Goal: Find specific page/section: Find specific page/section

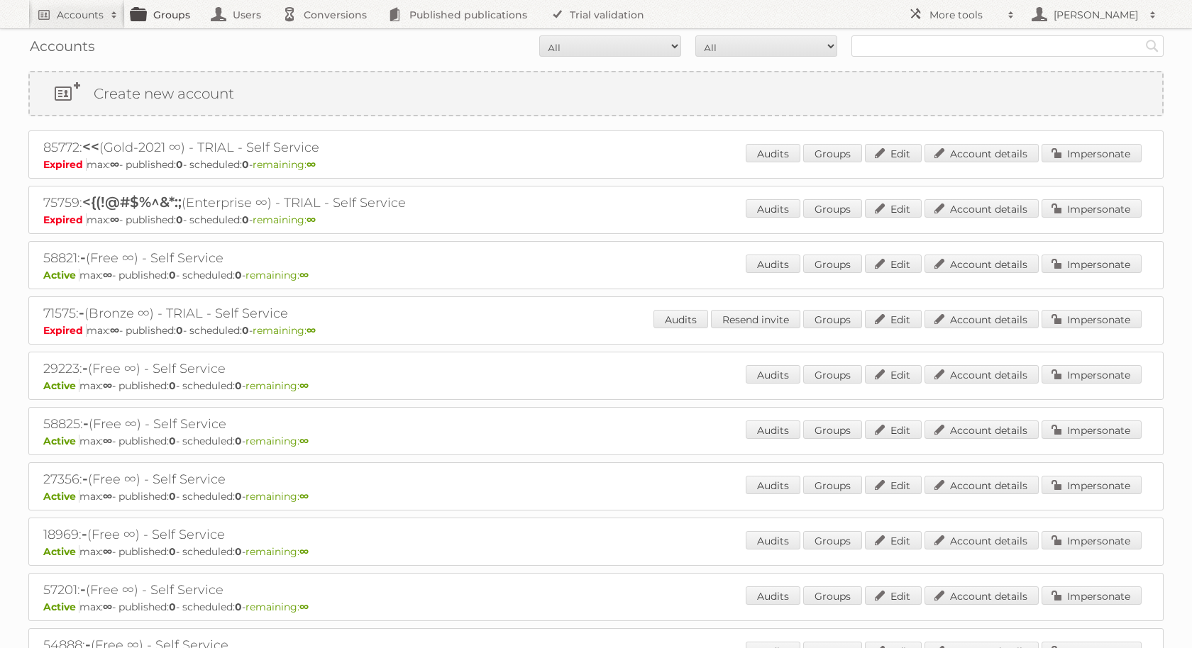
click at [153, 16] on link "Groups" at bounding box center [164, 14] width 79 height 28
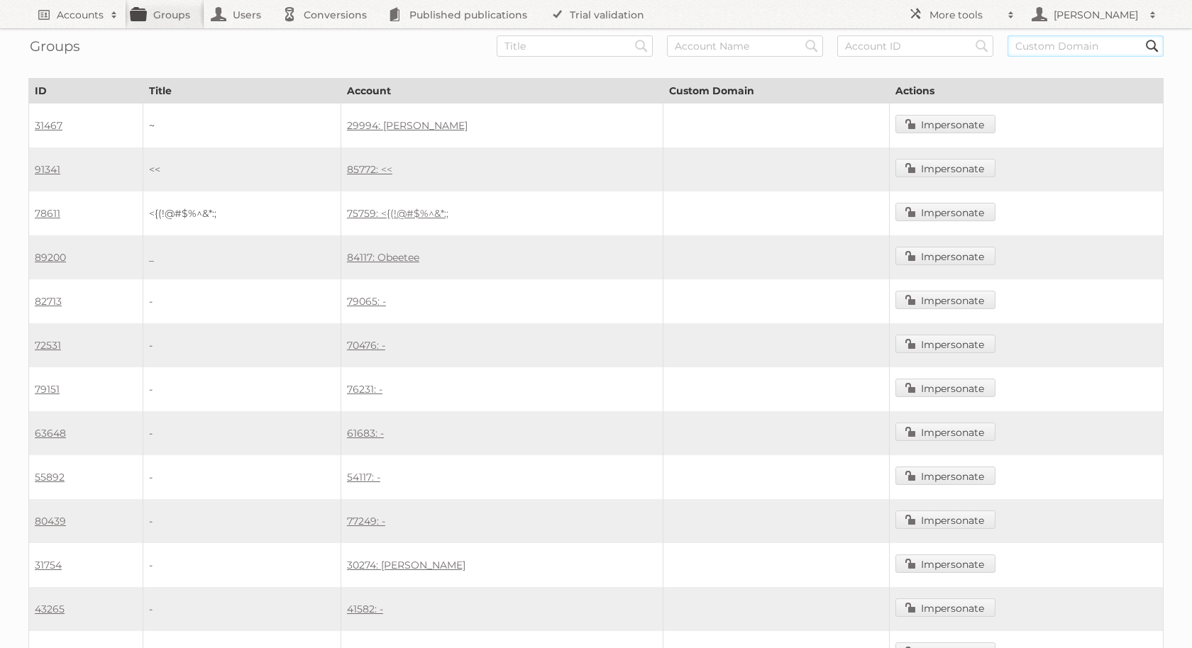
click at [1032, 45] on input "text" at bounding box center [1085, 45] width 156 height 21
paste input "[DOMAIN_NAME]"
type input "[DOMAIN_NAME]"
click at [631, 35] on input "Search" at bounding box center [641, 45] width 21 height 21
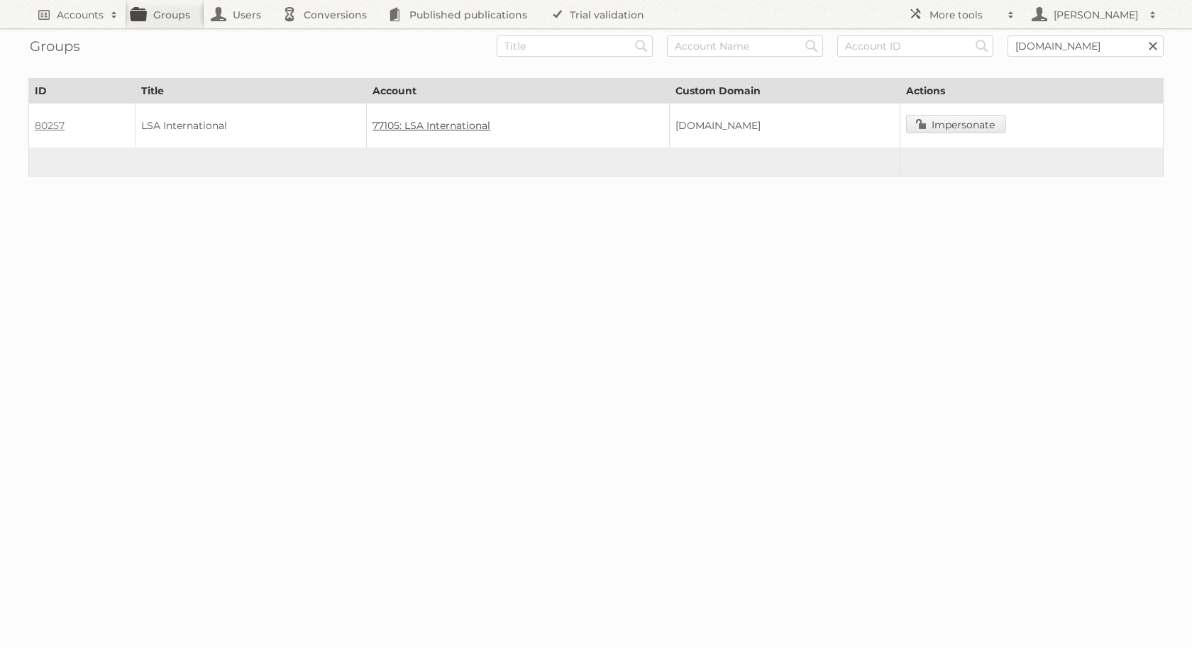
click at [372, 128] on link "77105: LSA International" at bounding box center [431, 125] width 118 height 13
